Goal: Task Accomplishment & Management: Manage account settings

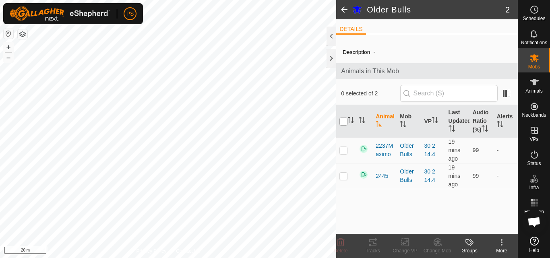
click at [341, 121] on input "checkbox" at bounding box center [343, 122] width 8 height 8
checkbox input "true"
click at [372, 240] on icon at bounding box center [373, 243] width 10 height 10
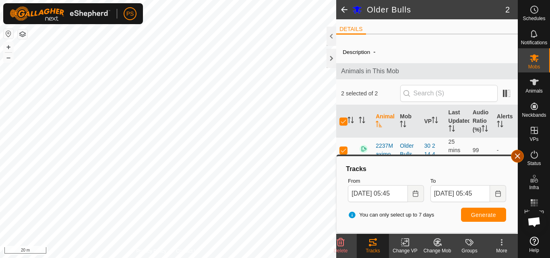
click at [517, 157] on button "button" at bounding box center [517, 156] width 13 height 13
